Goal: Transaction & Acquisition: Book appointment/travel/reservation

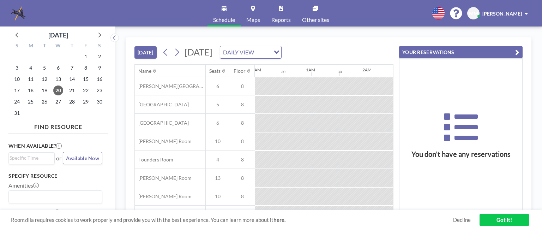
scroll to position [0, 875]
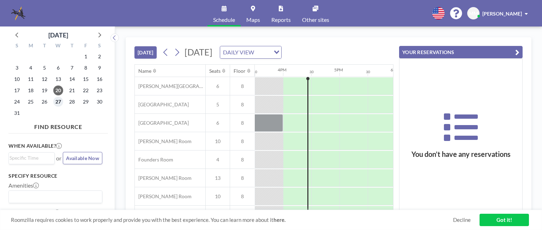
click at [57, 102] on span "27" at bounding box center [58, 102] width 10 height 10
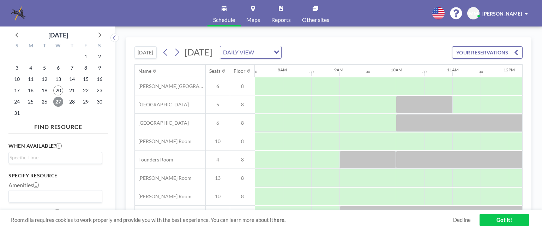
scroll to position [65, 424]
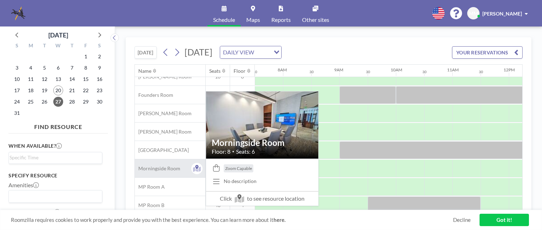
click at [152, 168] on span "Morningside Room" at bounding box center [158, 168] width 46 height 6
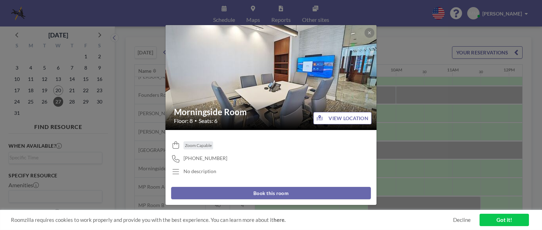
click at [328, 118] on button "VIEW LOCATION" at bounding box center [342, 118] width 58 height 12
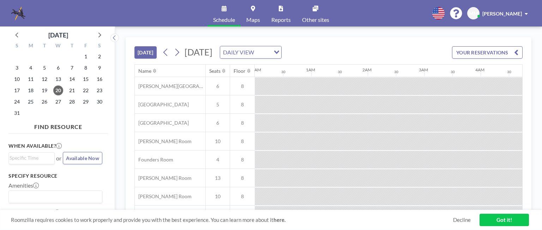
scroll to position [0, 875]
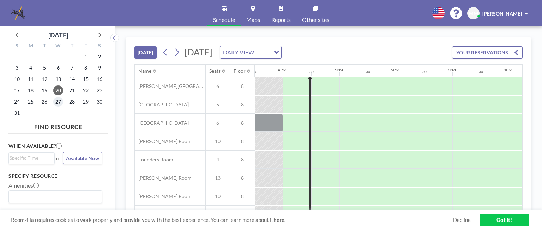
click at [57, 101] on span "27" at bounding box center [58, 102] width 10 height 10
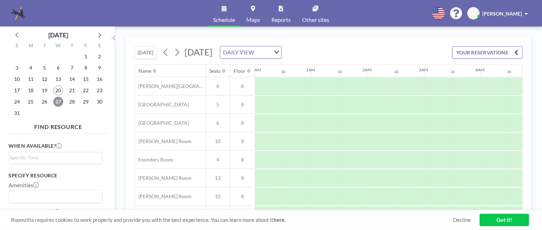
scroll to position [0, 424]
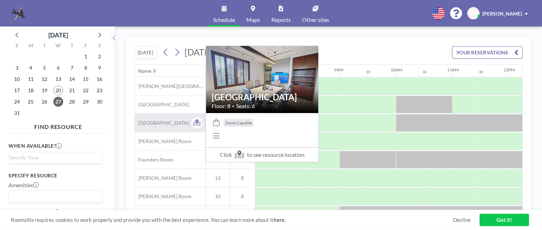
click at [167, 121] on span "[GEOGRAPHIC_DATA]" at bounding box center [162, 123] width 54 height 6
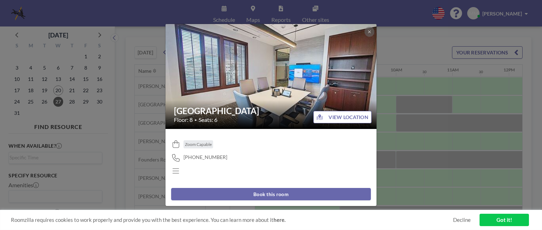
click at [273, 194] on button "Book this room" at bounding box center [271, 194] width 200 height 12
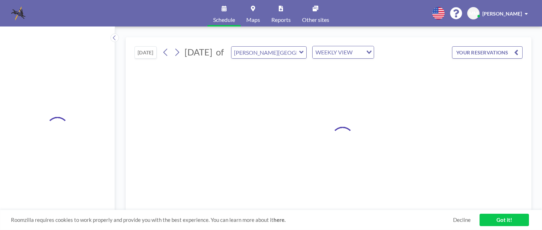
type input "[GEOGRAPHIC_DATA]"
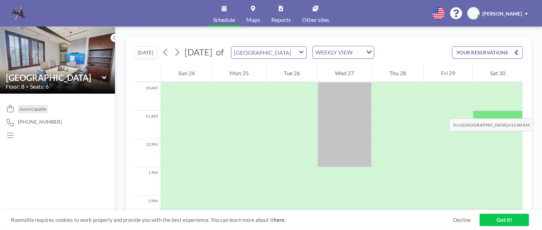
scroll to position [288, 0]
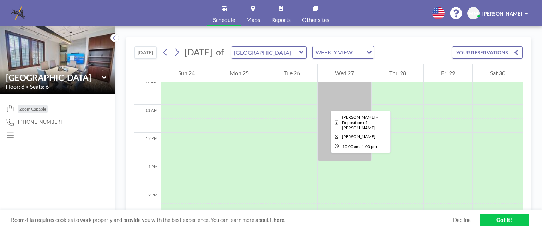
click at [325, 104] on div at bounding box center [345, 118] width 54 height 85
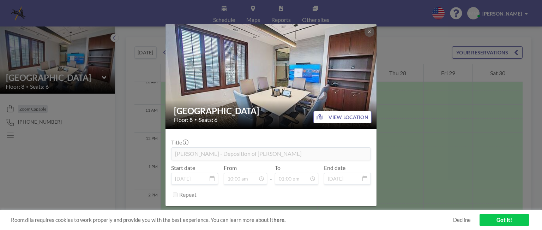
click at [420, 113] on div "Buckhead Room Floor: 8 • Seats: 6 VIEW LOCATION Title Kayla McCallum - Depositi…" at bounding box center [271, 115] width 542 height 230
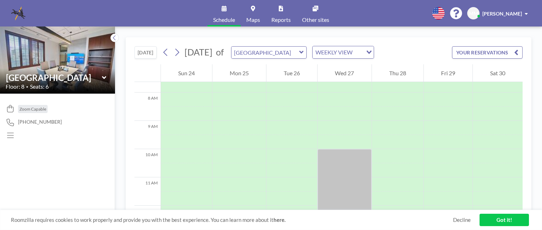
scroll to position [217, 0]
click at [164, 52] on icon at bounding box center [165, 52] width 7 height 11
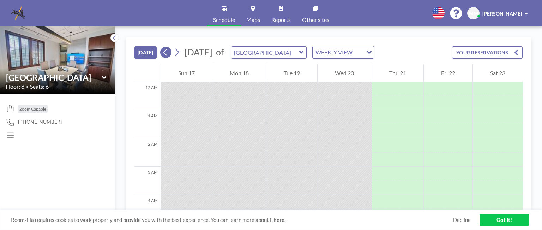
scroll to position [438, 0]
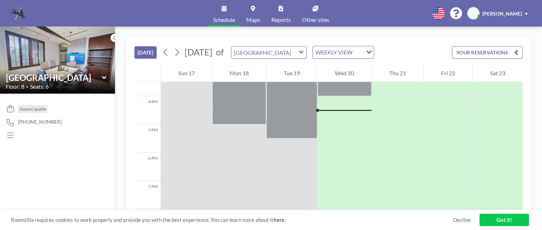
click at [219, 17] on span "Schedule" at bounding box center [224, 20] width 22 height 6
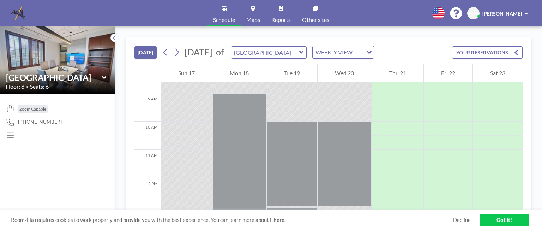
scroll to position [249, 0]
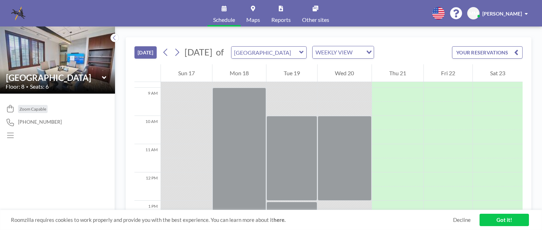
click at [145, 53] on button "[DATE]" at bounding box center [145, 52] width 22 height 12
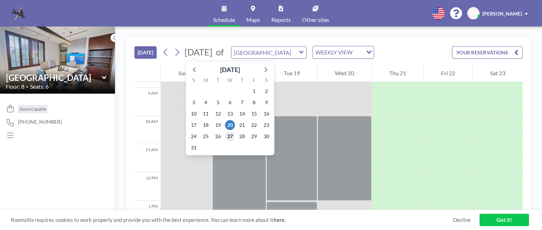
click at [230, 136] on span "27" at bounding box center [230, 136] width 10 height 10
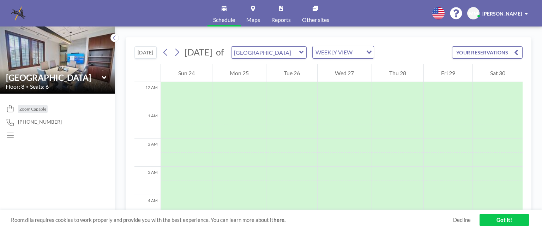
scroll to position [212, 0]
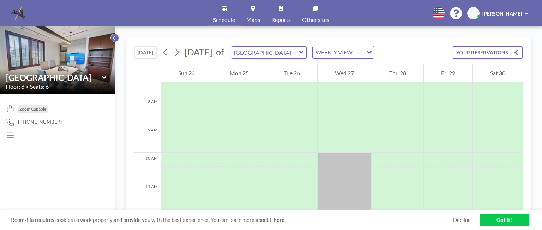
click at [112, 37] on icon at bounding box center [114, 37] width 5 height 7
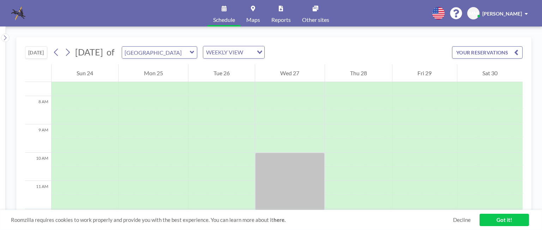
click at [195, 54] on icon at bounding box center [192, 52] width 5 height 7
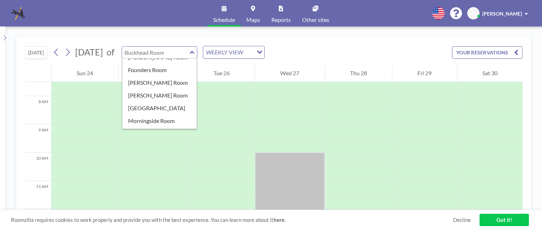
scroll to position [63, 0]
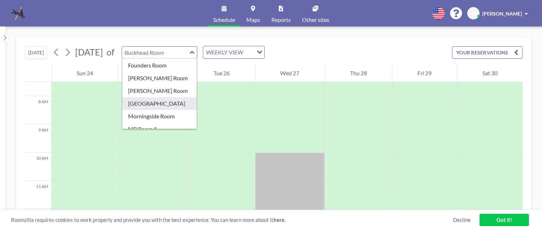
type input "[GEOGRAPHIC_DATA]"
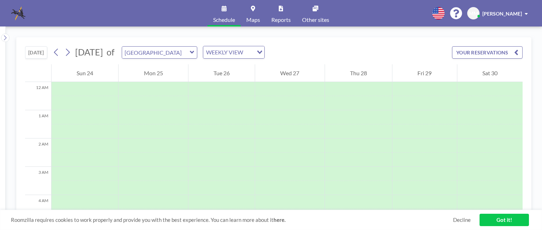
scroll to position [212, 0]
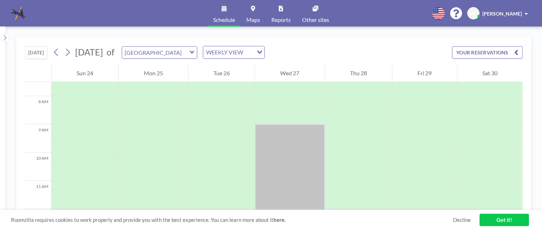
click at [195, 50] on icon at bounding box center [192, 52] width 5 height 7
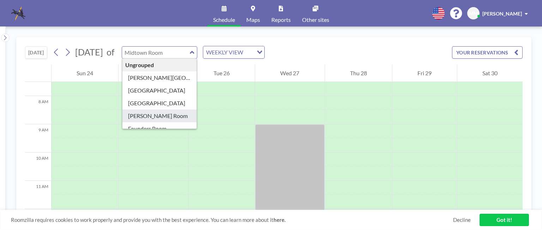
type input "[PERSON_NAME] Room"
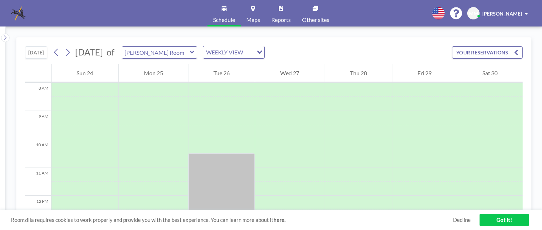
scroll to position [181, 0]
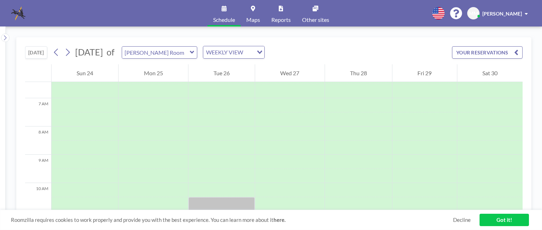
click at [249, 18] on span "Maps" at bounding box center [253, 20] width 14 height 6
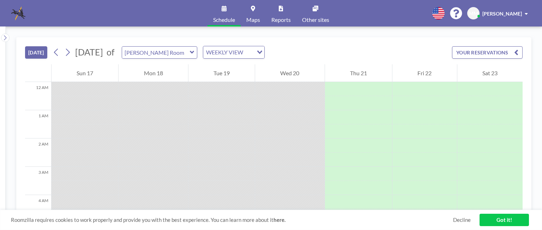
scroll to position [452, 0]
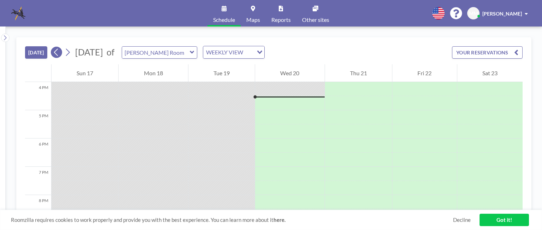
click at [55, 51] on icon at bounding box center [56, 52] width 7 height 11
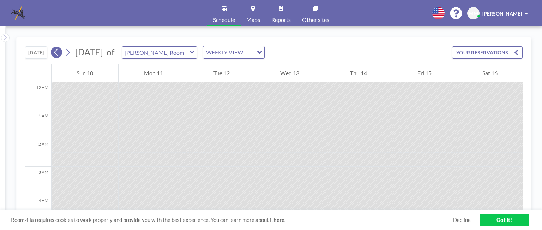
scroll to position [226, 0]
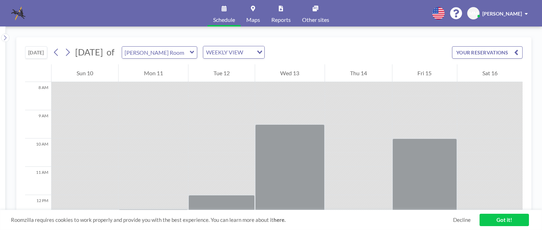
click at [479, 52] on button "YOUR RESERVATIONS" at bounding box center [487, 52] width 71 height 12
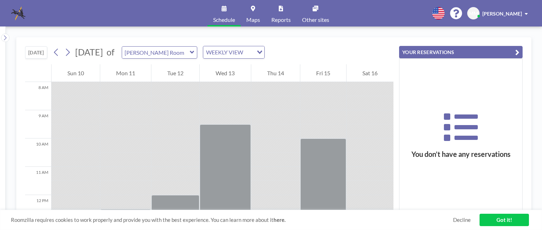
click at [224, 18] on span "Schedule" at bounding box center [224, 20] width 22 height 6
click at [222, 6] on icon at bounding box center [224, 9] width 5 height 6
click at [223, 8] on icon at bounding box center [224, 9] width 5 height 6
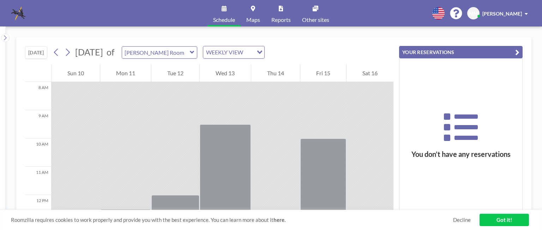
click at [223, 8] on icon at bounding box center [224, 9] width 5 height 6
click at [226, 14] on link "Schedule" at bounding box center [224, 13] width 33 height 26
click at [525, 11] on span at bounding box center [526, 13] width 3 height 5
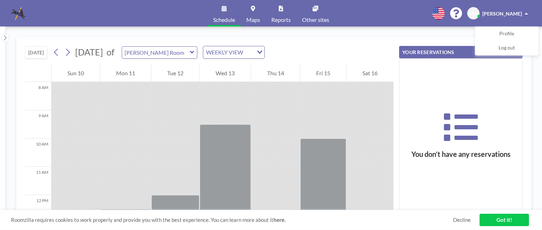
click at [525, 11] on span at bounding box center [526, 13] width 3 height 5
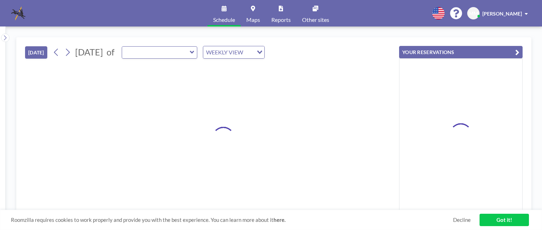
type input "[PERSON_NAME] Room"
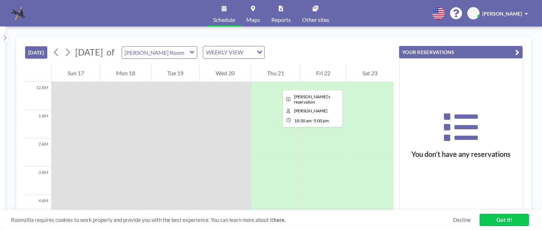
scroll to position [452, 0]
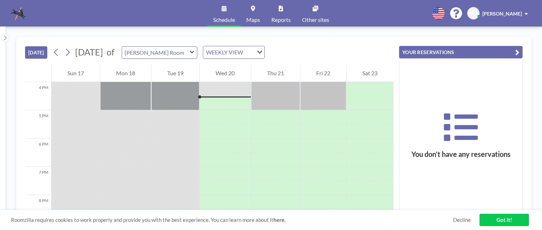
click at [262, 51] on icon "Search for option" at bounding box center [259, 52] width 5 height 4
click at [223, 8] on icon at bounding box center [224, 9] width 5 height 6
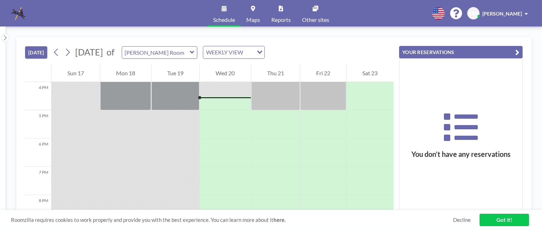
click at [495, 217] on link "Got it!" at bounding box center [504, 220] width 49 height 12
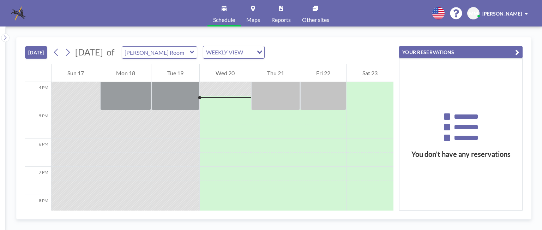
click at [23, 12] on img at bounding box center [18, 13] width 14 height 14
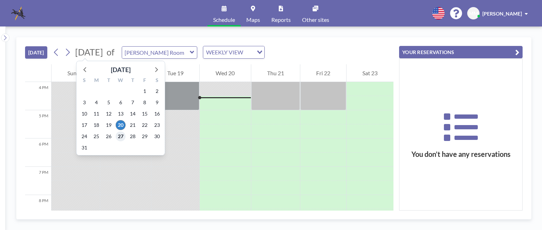
click at [120, 138] on span "27" at bounding box center [121, 136] width 10 height 10
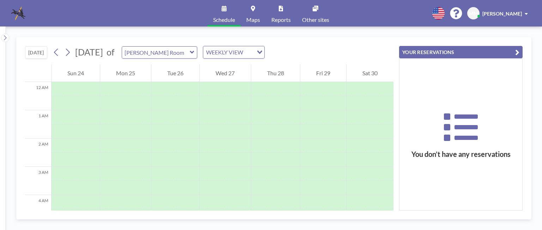
scroll to position [212, 0]
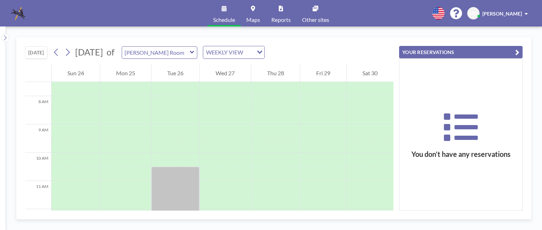
click at [195, 50] on icon at bounding box center [192, 52] width 5 height 7
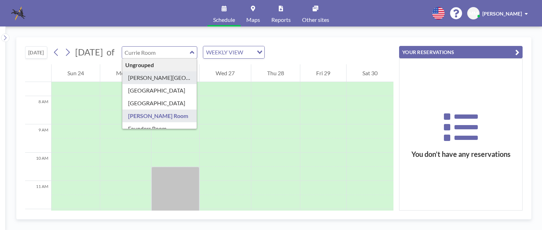
type input "[PERSON_NAME][GEOGRAPHIC_DATA]"
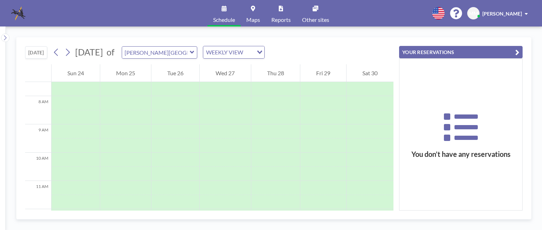
click at [312, 17] on span "Other sites" at bounding box center [315, 20] width 27 height 6
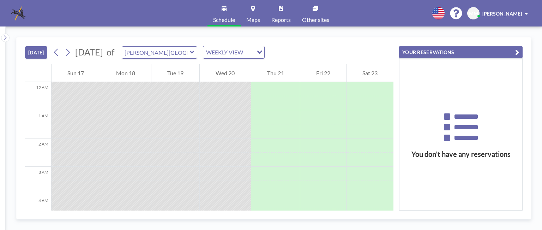
scroll to position [452, 0]
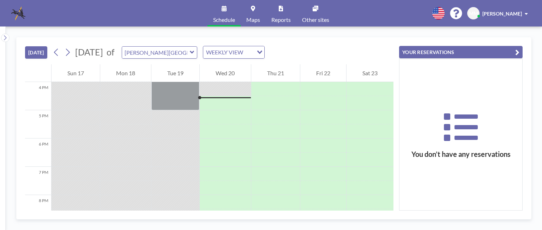
click at [224, 8] on icon at bounding box center [224, 9] width 5 height 6
click at [264, 52] on div "Loading..." at bounding box center [258, 51] width 11 height 11
click at [262, 50] on icon "Search for option" at bounding box center [259, 52] width 5 height 4
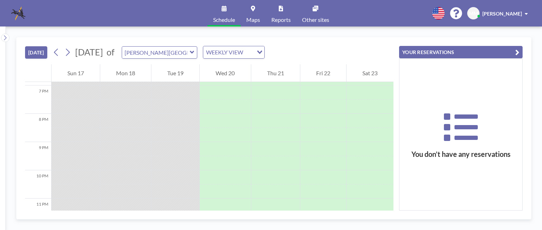
scroll to position [552, 0]
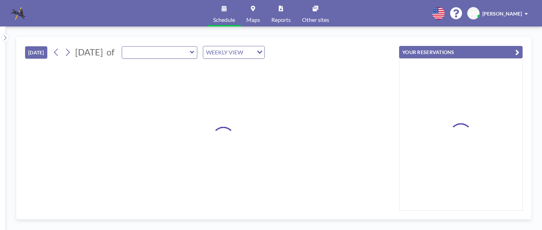
type input "[PERSON_NAME][GEOGRAPHIC_DATA]"
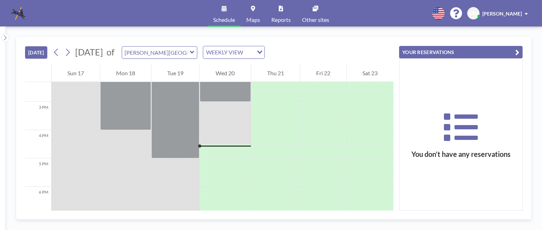
scroll to position [407, 0]
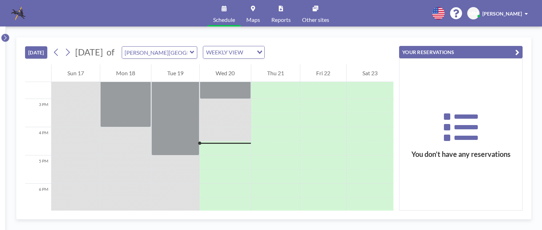
click at [4, 37] on icon at bounding box center [5, 37] width 5 height 7
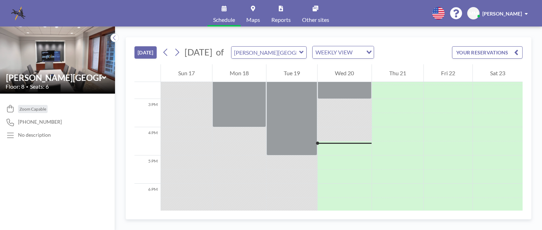
click at [13, 134] on icon at bounding box center [11, 135] width 10 height 7
click at [111, 38] on button at bounding box center [114, 38] width 8 height 8
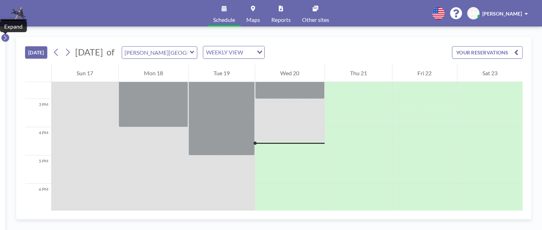
click at [7, 38] on icon at bounding box center [5, 37] width 5 height 7
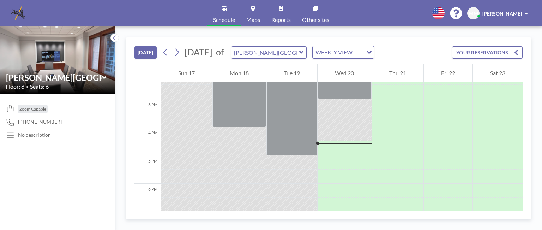
click at [304, 52] on icon at bounding box center [301, 52] width 4 height 3
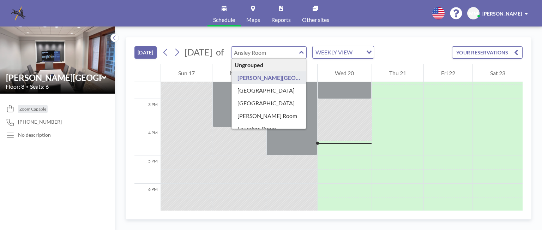
type input "[PERSON_NAME][GEOGRAPHIC_DATA]"
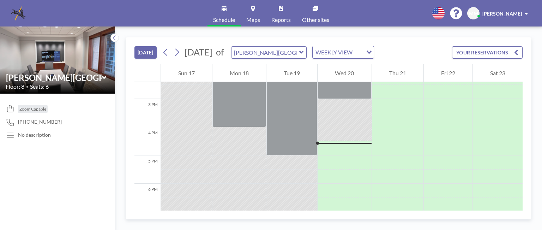
click at [144, 53] on button "[DATE]" at bounding box center [145, 52] width 22 height 12
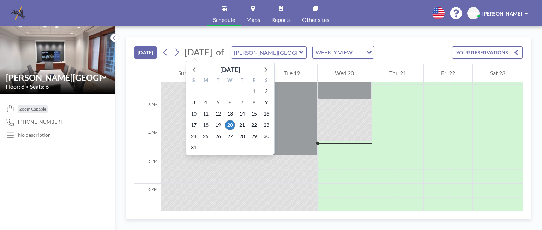
click at [205, 53] on span "[DATE]" at bounding box center [199, 52] width 28 height 11
click at [229, 133] on span "27" at bounding box center [230, 136] width 10 height 10
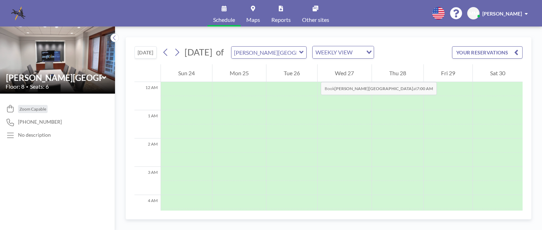
scroll to position [212, 0]
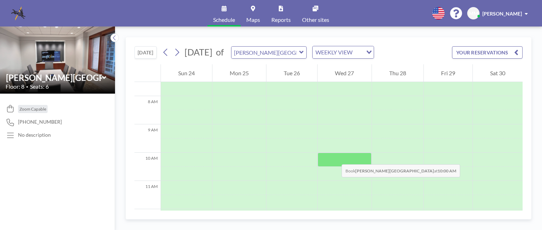
click at [335, 157] on div at bounding box center [345, 159] width 54 height 14
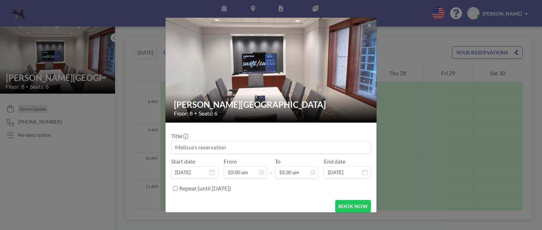
click at [231, 149] on input at bounding box center [271, 147] width 199 height 12
click at [227, 149] on input at bounding box center [271, 147] width 199 height 12
click at [174, 147] on input at bounding box center [271, 147] width 199 height 12
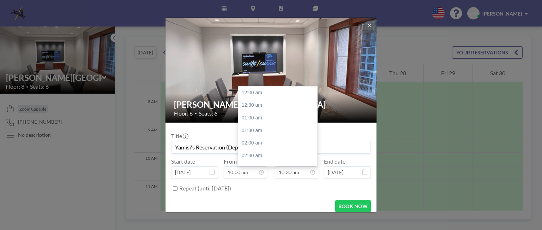
scroll to position [264, 0]
type input "Yamisi's Reservation (Depo of [PERSON_NAME])"
drag, startPoint x: 313, startPoint y: 128, endPoint x: 314, endPoint y: 131, distance: 3.6
click at [315, 131] on div at bounding box center [316, 129] width 2 height 10
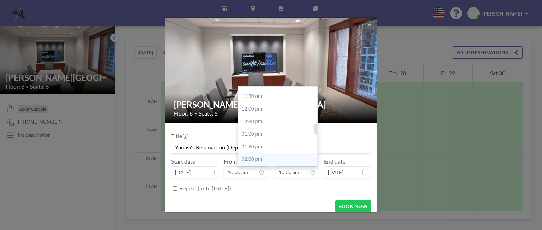
click at [248, 157] on div "02:00 pm" at bounding box center [279, 159] width 83 height 13
type input "02:00 pm"
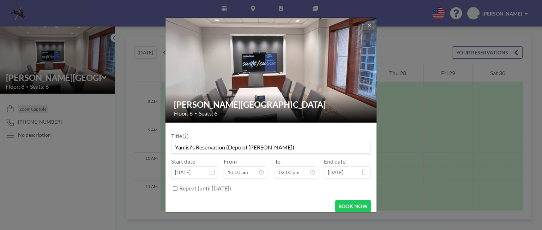
scroll to position [5, 0]
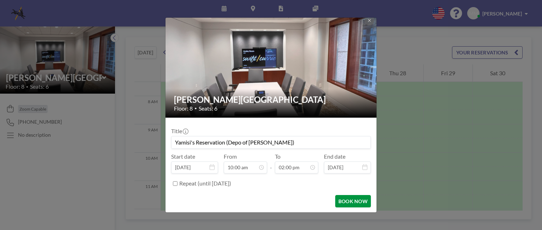
click at [347, 202] on button "BOOK NOW" at bounding box center [353, 201] width 36 height 12
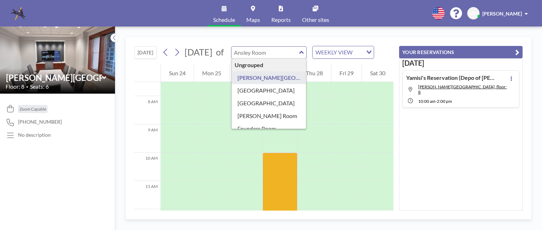
drag, startPoint x: 257, startPoint y: 58, endPoint x: 281, endPoint y: 58, distance: 24.4
click at [281, 58] on input "text" at bounding box center [266, 53] width 68 height 12
type input "[PERSON_NAME][GEOGRAPHIC_DATA]"
